Goal: Transaction & Acquisition: Purchase product/service

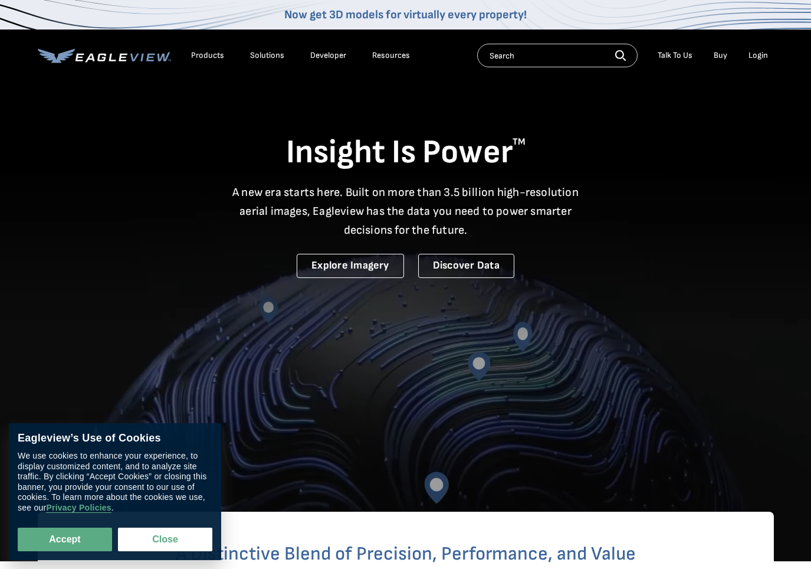
click at [761, 60] on div "Login" at bounding box center [757, 55] width 19 height 11
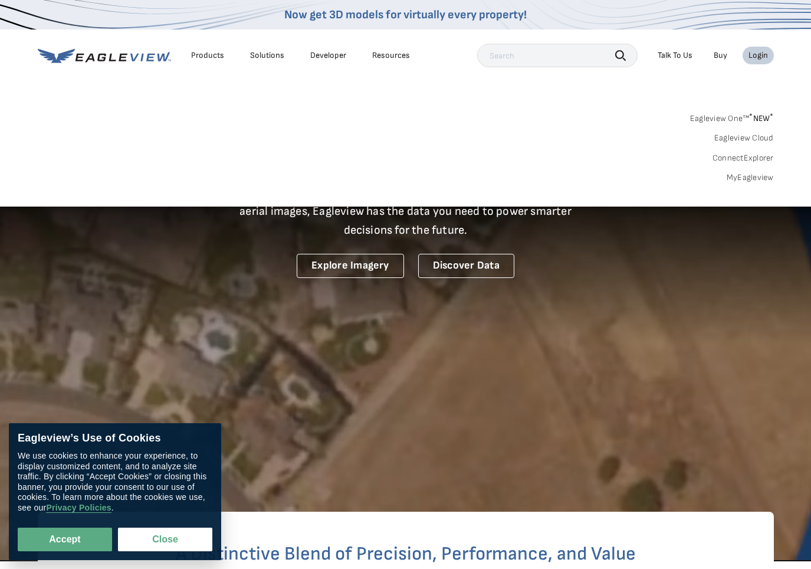
click at [759, 61] on li "Login" at bounding box center [758, 56] width 31 height 18
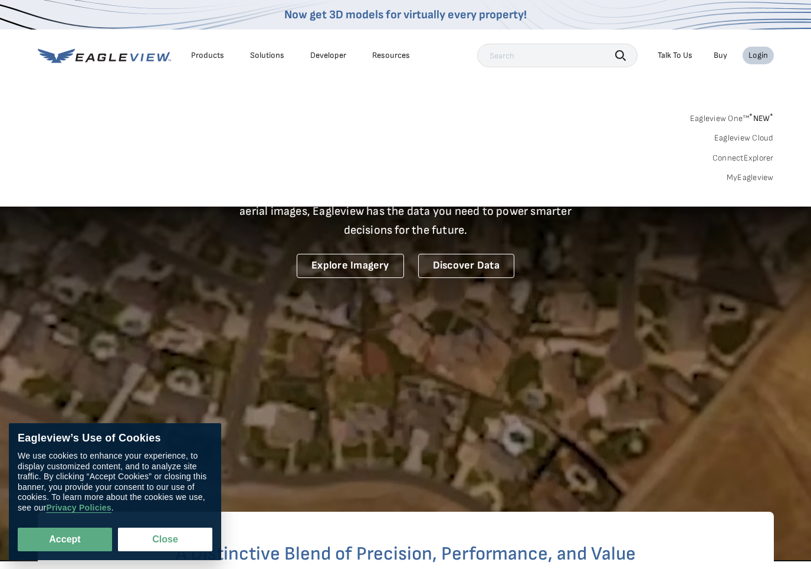
click at [746, 59] on li "Login" at bounding box center [758, 56] width 31 height 18
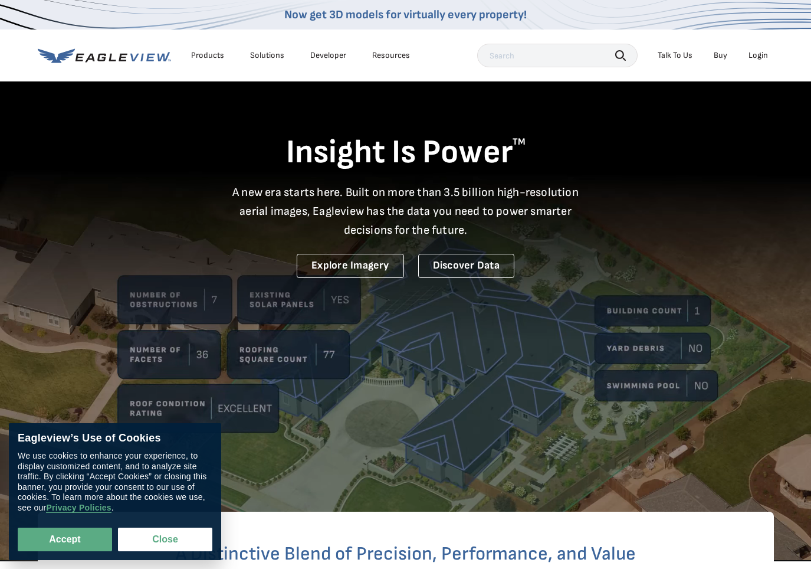
click at [761, 51] on div "Login" at bounding box center [757, 55] width 19 height 11
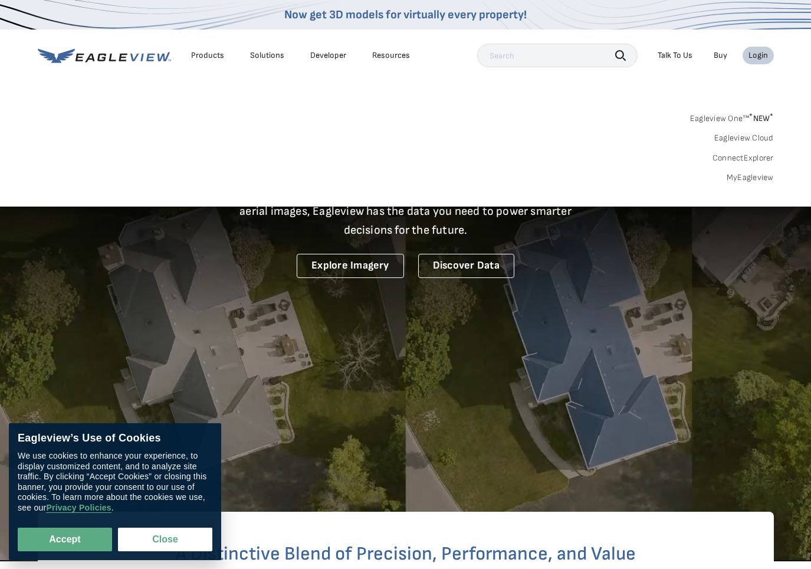
click at [761, 51] on div "Login" at bounding box center [757, 55] width 19 height 11
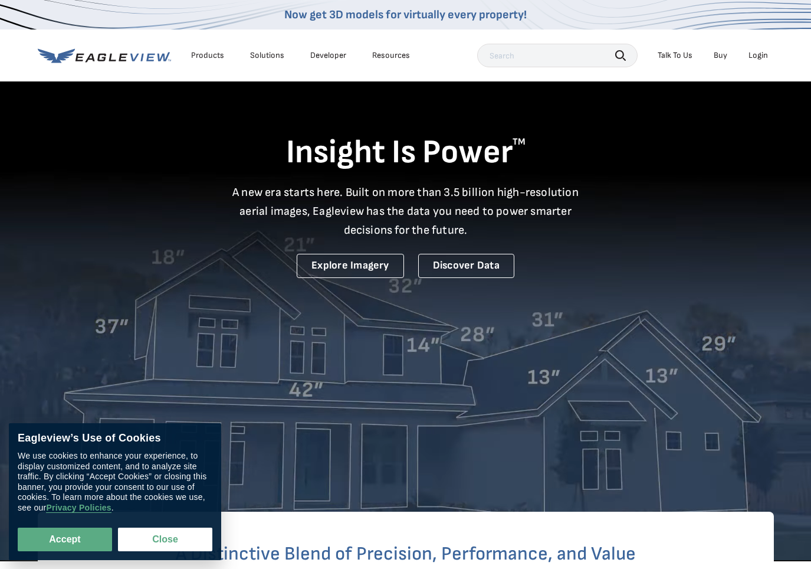
click at [761, 51] on div "Login" at bounding box center [757, 55] width 19 height 11
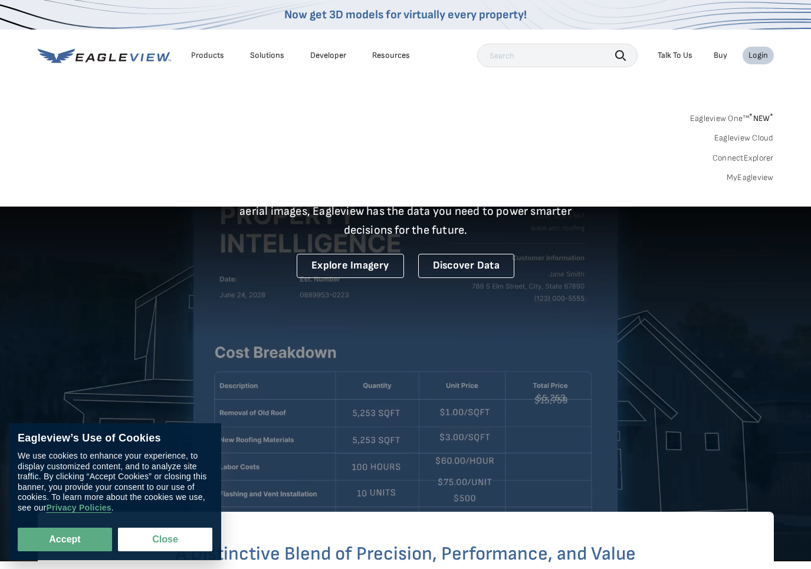
click at [761, 51] on div "Login" at bounding box center [757, 55] width 19 height 11
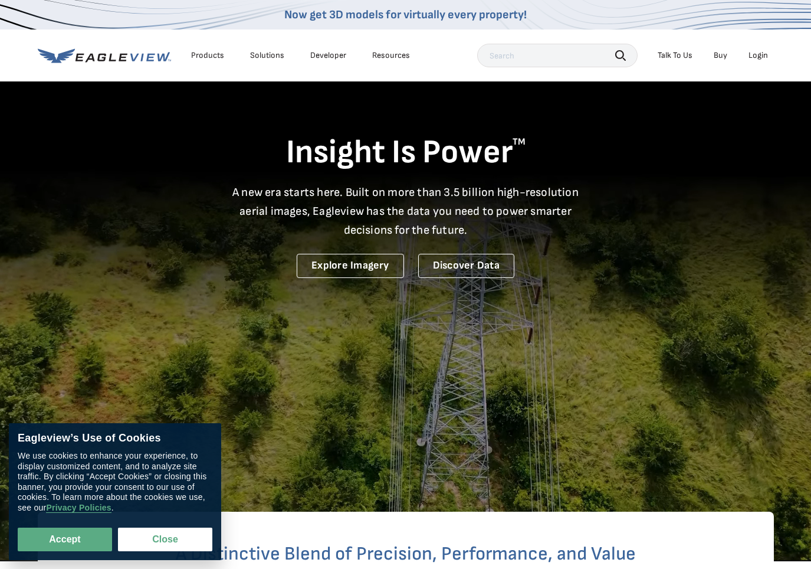
click at [761, 51] on div "Login" at bounding box center [757, 55] width 19 height 11
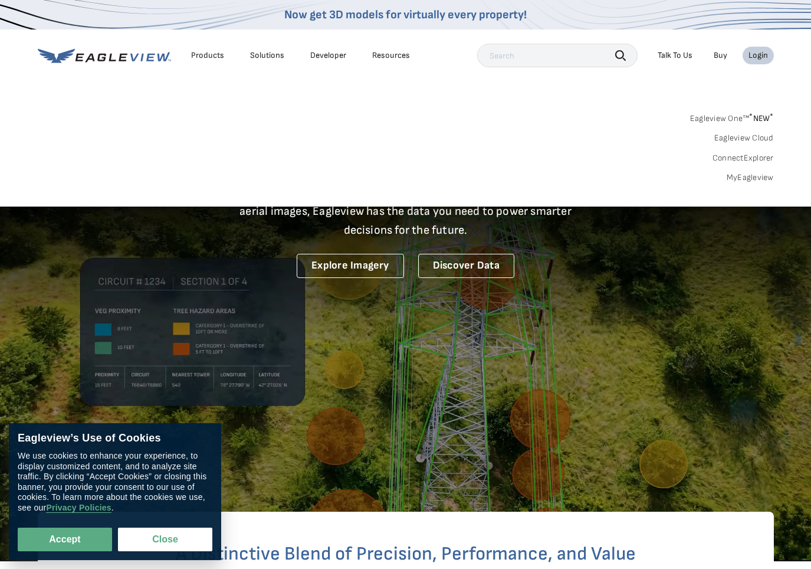
drag, startPoint x: 730, startPoint y: 64, endPoint x: 718, endPoint y: 71, distance: 13.8
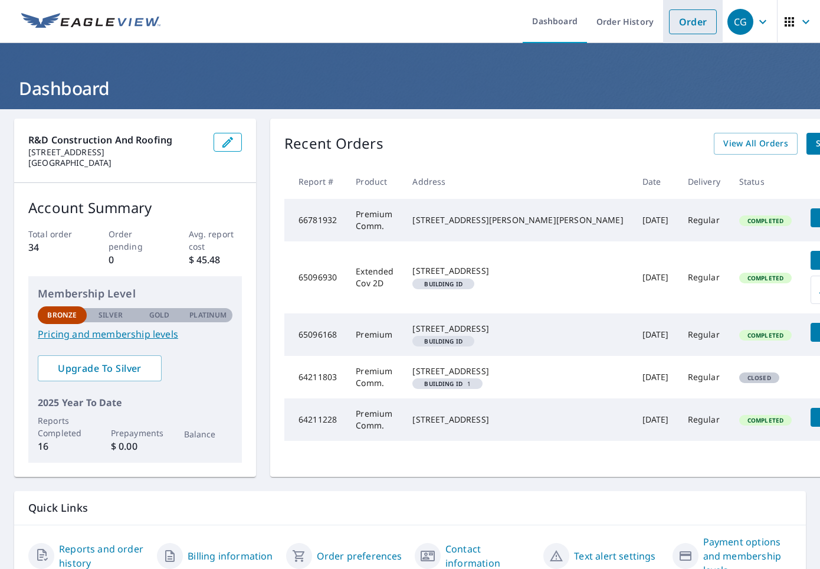
click at [684, 21] on link "Order" at bounding box center [693, 21] width 48 height 25
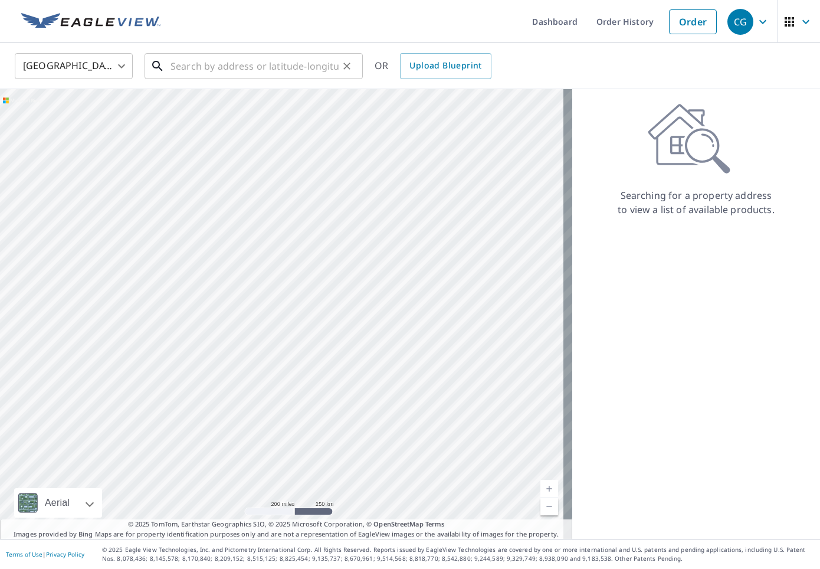
click at [198, 68] on input "text" at bounding box center [254, 66] width 168 height 33
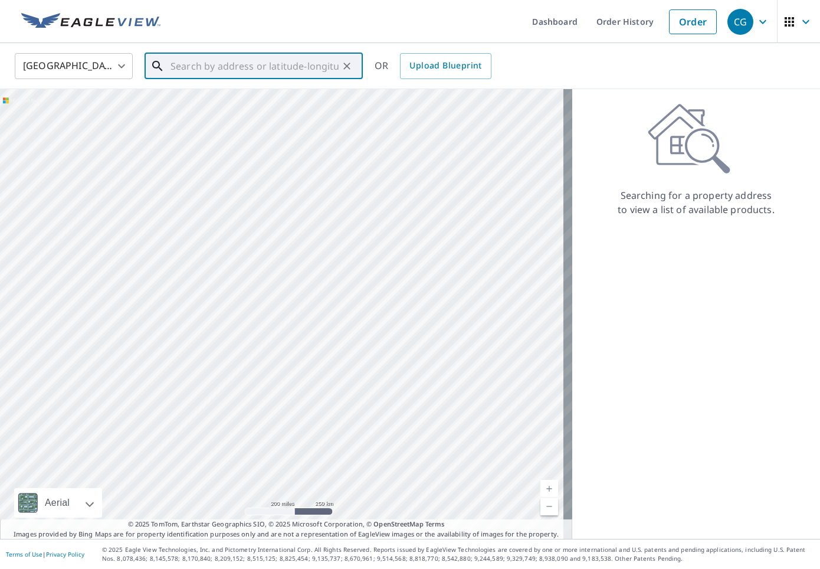
paste input "[STREET_ADDRESS]"
click at [192, 94] on span "1407 Watermill Cir" at bounding box center [260, 100] width 185 height 14
type input "[STREET_ADDRESS]"
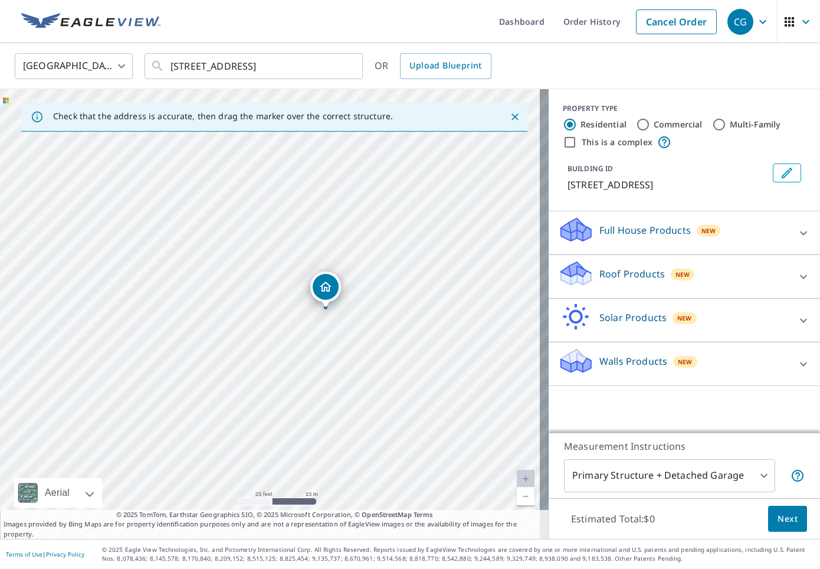
click at [730, 284] on div "Roof Products New" at bounding box center [673, 277] width 231 height 34
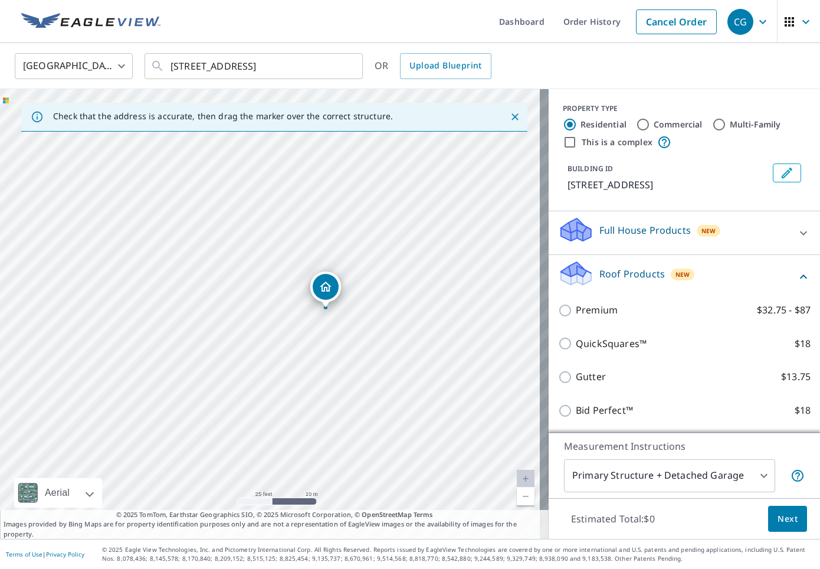
click at [616, 327] on div "Premium $32.75 - $87" at bounding box center [684, 310] width 252 height 34
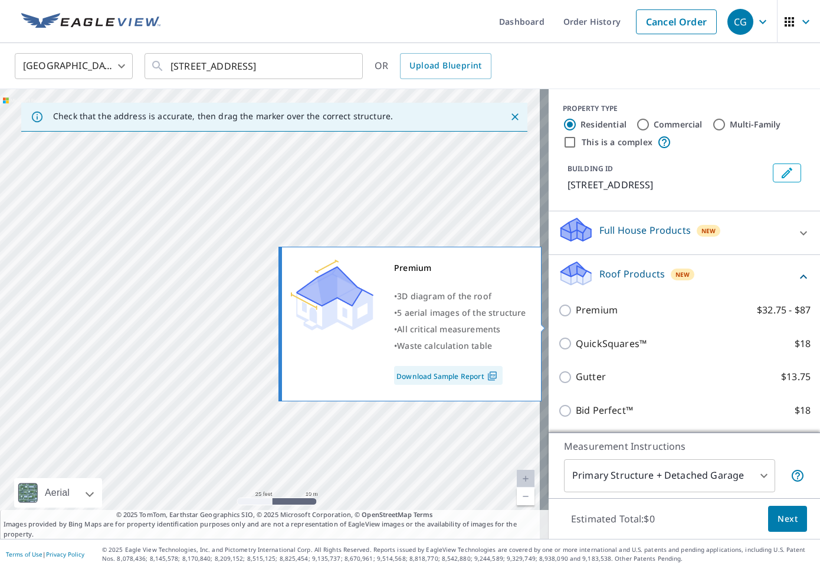
click at [559, 317] on input "Premium $32.75 - $87" at bounding box center [567, 310] width 18 height 14
checkbox input "true"
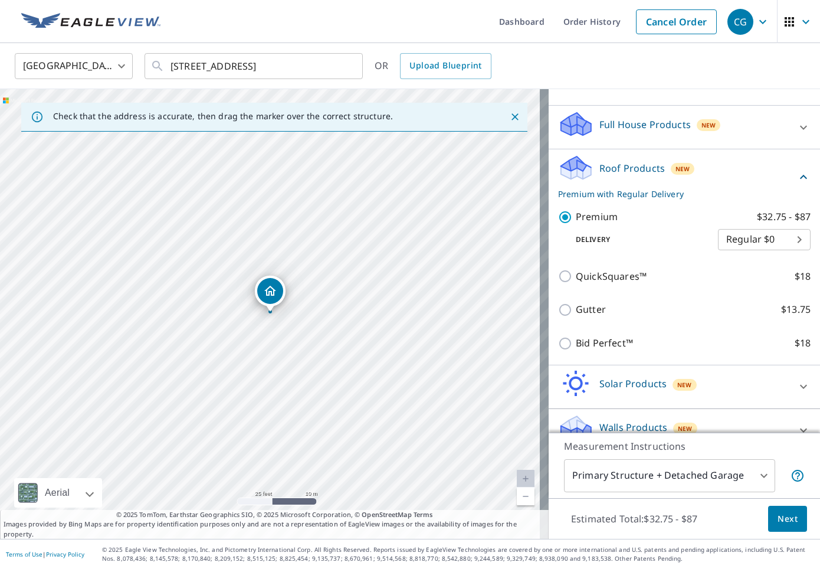
scroll to position [140, 0]
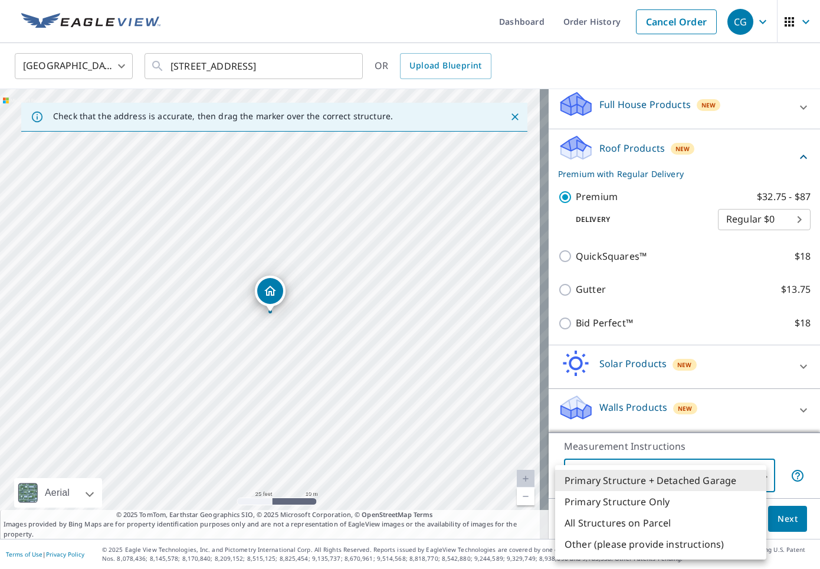
click at [734, 477] on body "CG CG Dashboard Order History Cancel Order CG [GEOGRAPHIC_DATA] [GEOGRAPHIC_DAT…" at bounding box center [410, 284] width 820 height 569
click at [713, 497] on li "Primary Structure Only" at bounding box center [660, 501] width 211 height 21
type input "2"
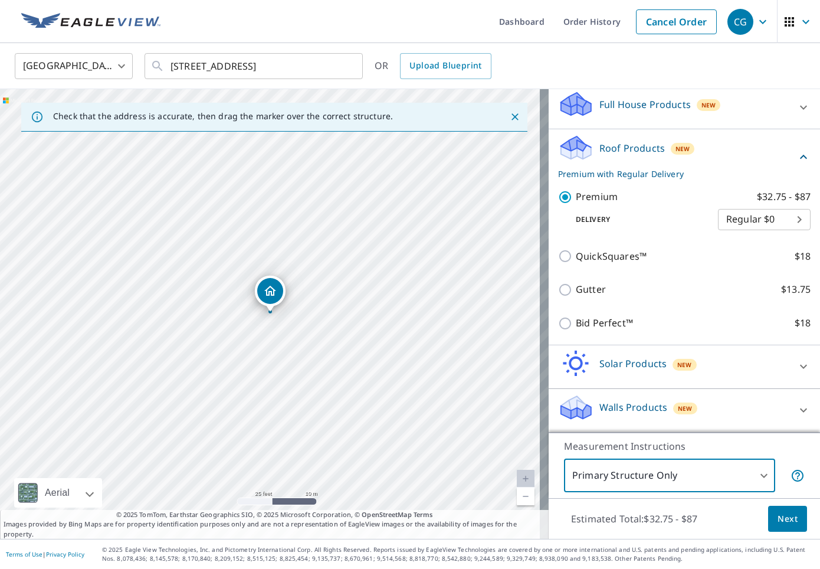
click at [777, 514] on span "Next" at bounding box center [787, 518] width 20 height 15
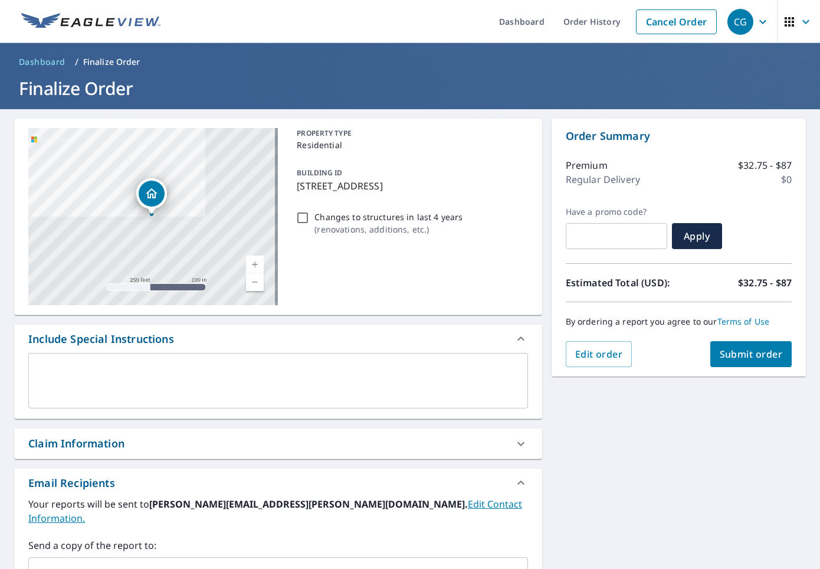
click at [720, 352] on span "Submit order" at bounding box center [751, 353] width 63 height 13
